Goal: Find specific page/section: Find specific page/section

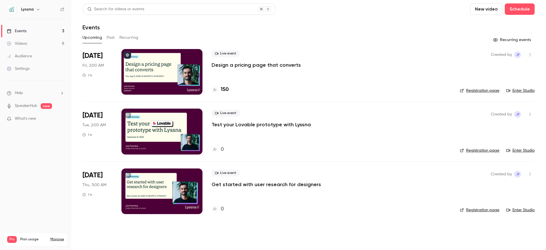
click at [533, 115] on button "button" at bounding box center [530, 114] width 9 height 9
click at [338, 151] on div at bounding box center [273, 125] width 546 height 250
